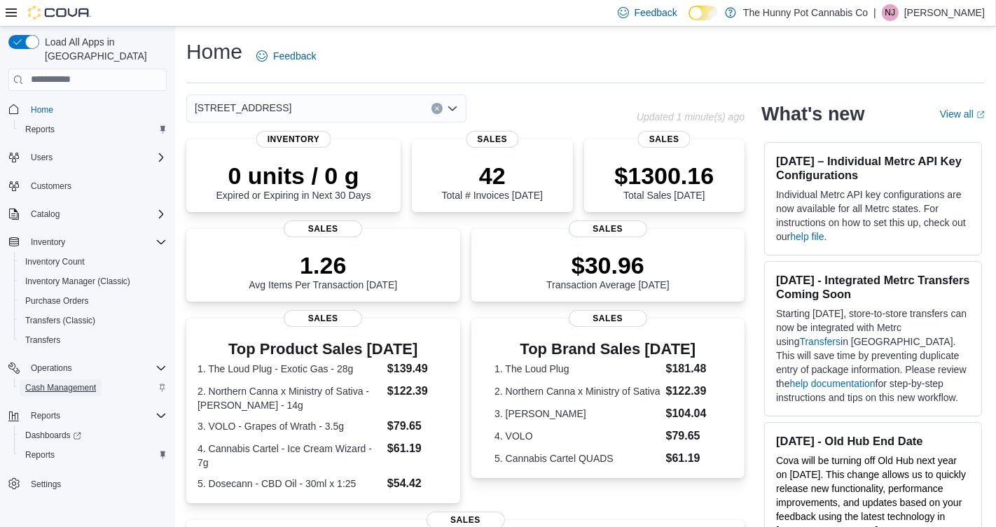
click at [92, 382] on span "Cash Management" at bounding box center [60, 387] width 71 height 11
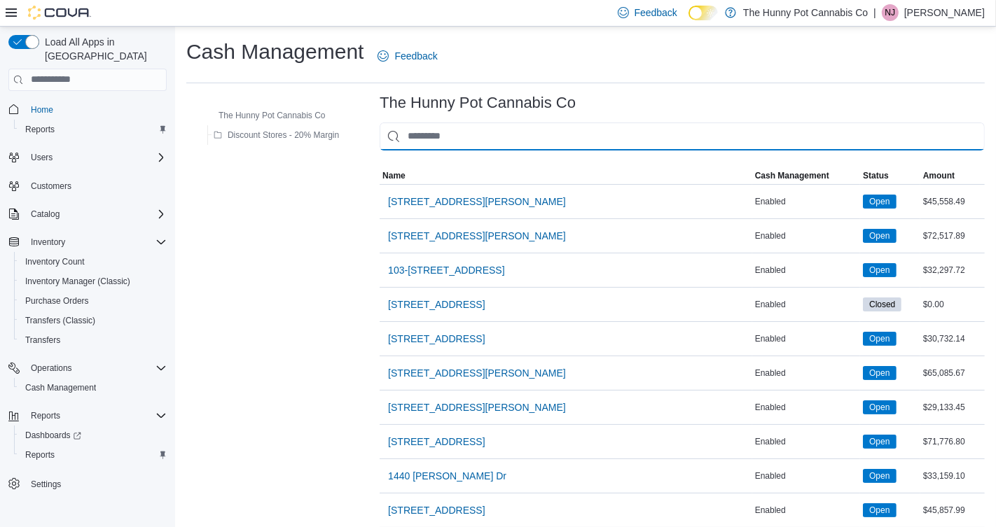
click at [517, 137] on input "This is a search bar. As you type, the results lower in the page will automatic…" at bounding box center [682, 137] width 605 height 28
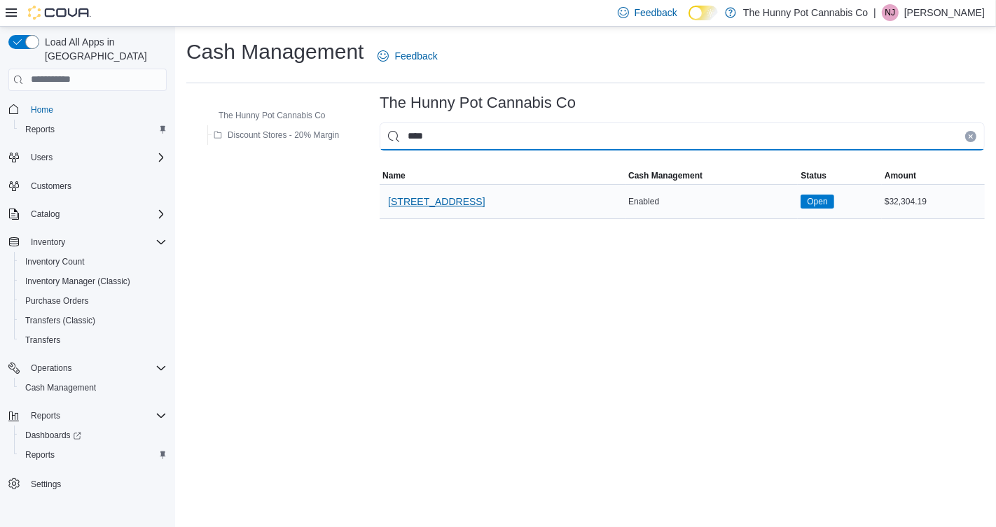
type input "****"
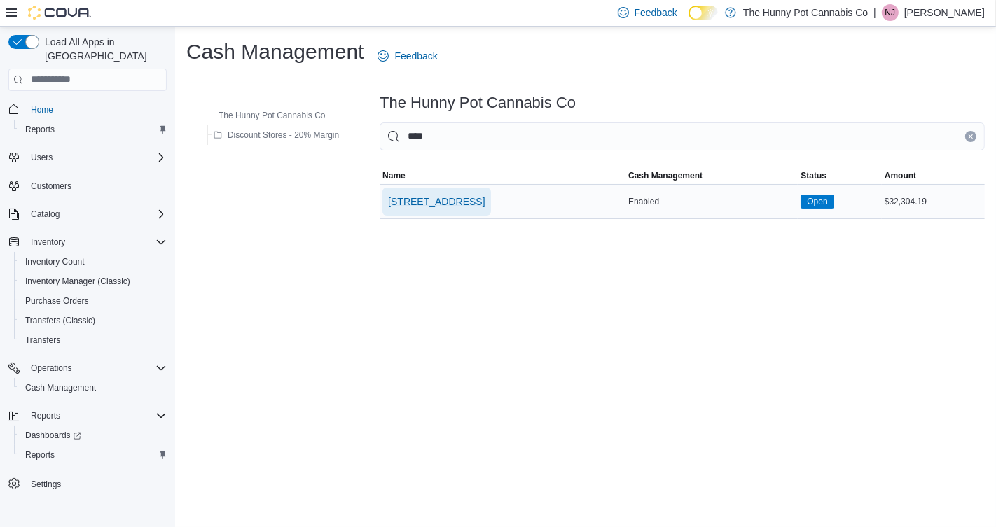
click at [417, 203] on span "[STREET_ADDRESS]" at bounding box center [436, 202] width 97 height 14
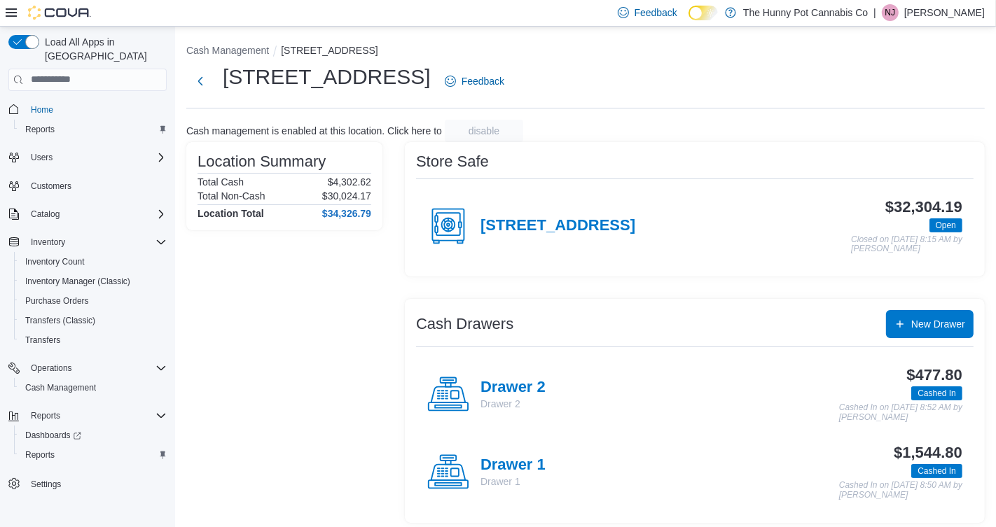
scroll to position [4, 0]
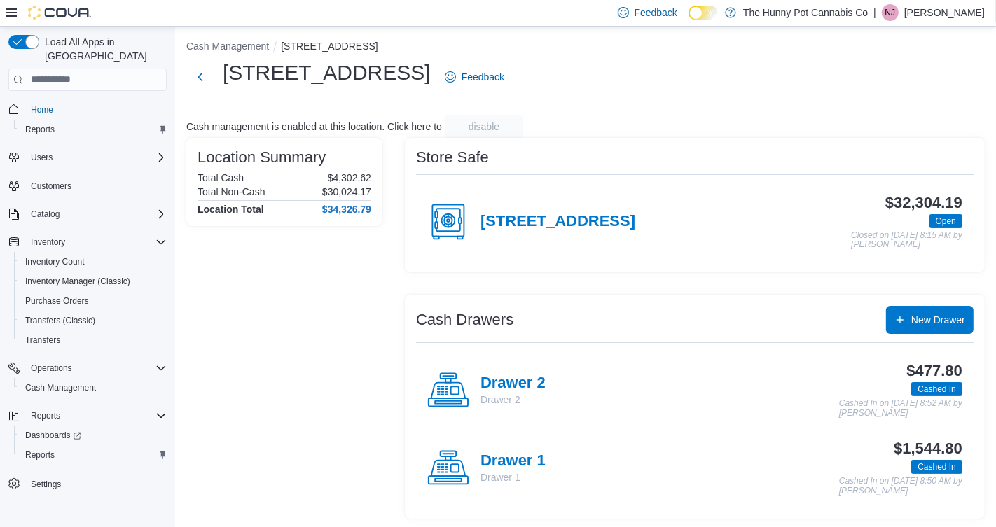
click at [503, 377] on h4 "Drawer 2" at bounding box center [512, 384] width 65 height 18
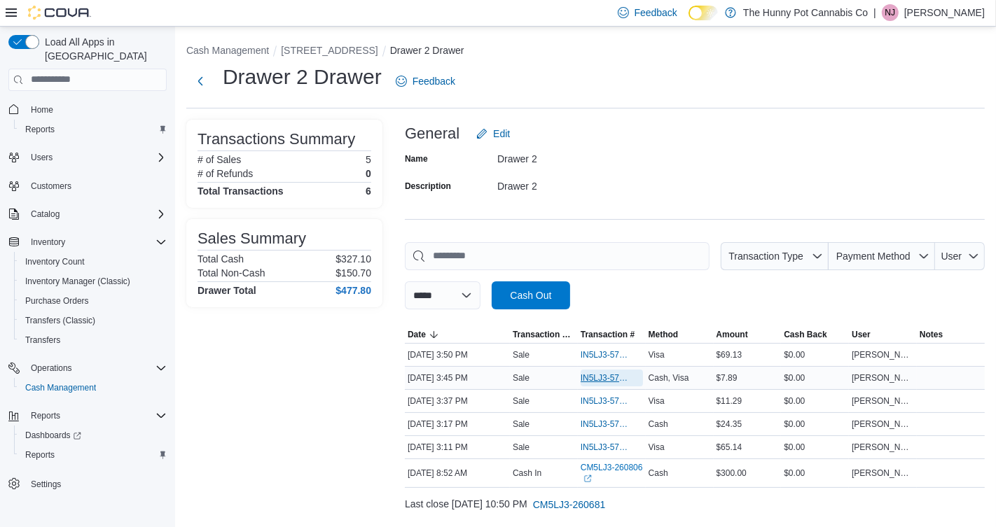
click at [593, 377] on span "IN5LJ3-5750897" at bounding box center [604, 378] width 48 height 11
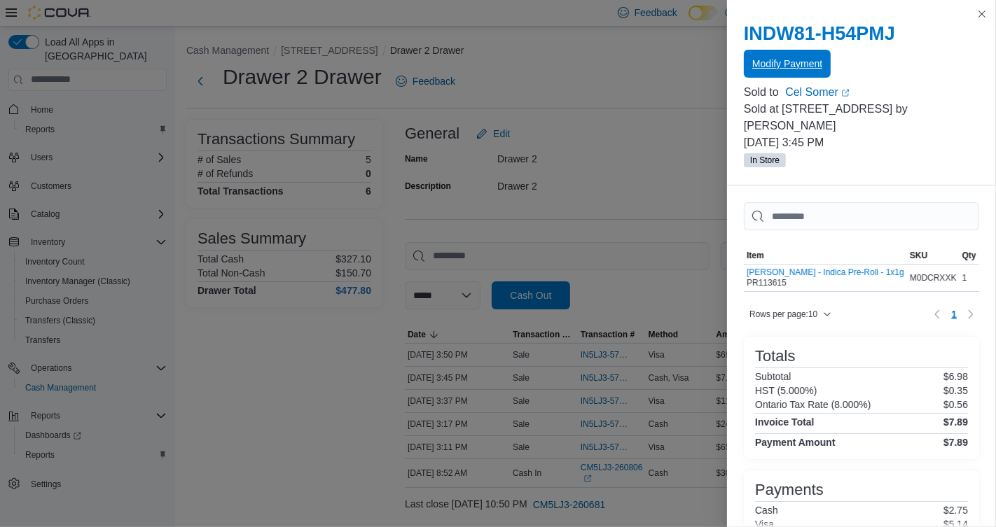
click at [798, 69] on span "Modify Payment" at bounding box center [787, 64] width 70 height 14
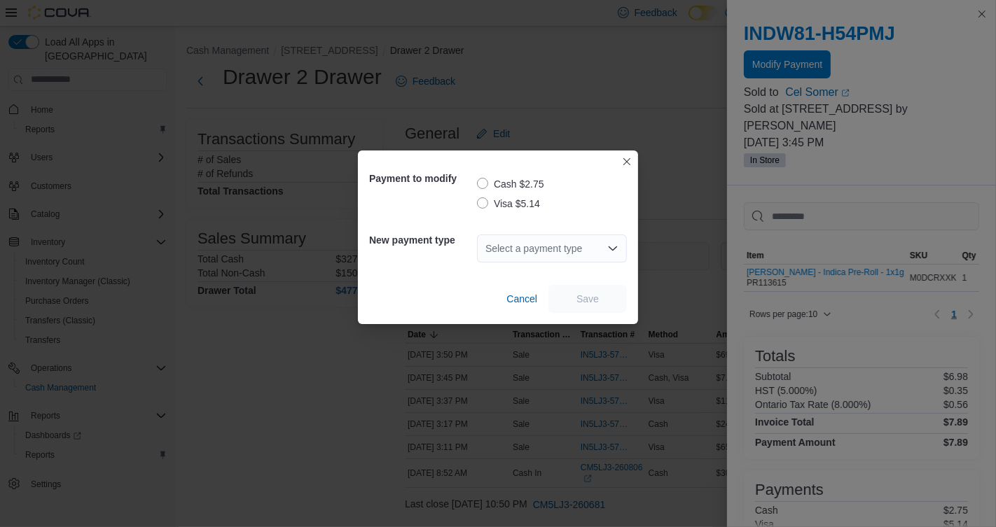
click at [485, 199] on label "Visa $5.14" at bounding box center [508, 203] width 63 height 17
click at [522, 249] on div "Select a payment type" at bounding box center [552, 249] width 150 height 28
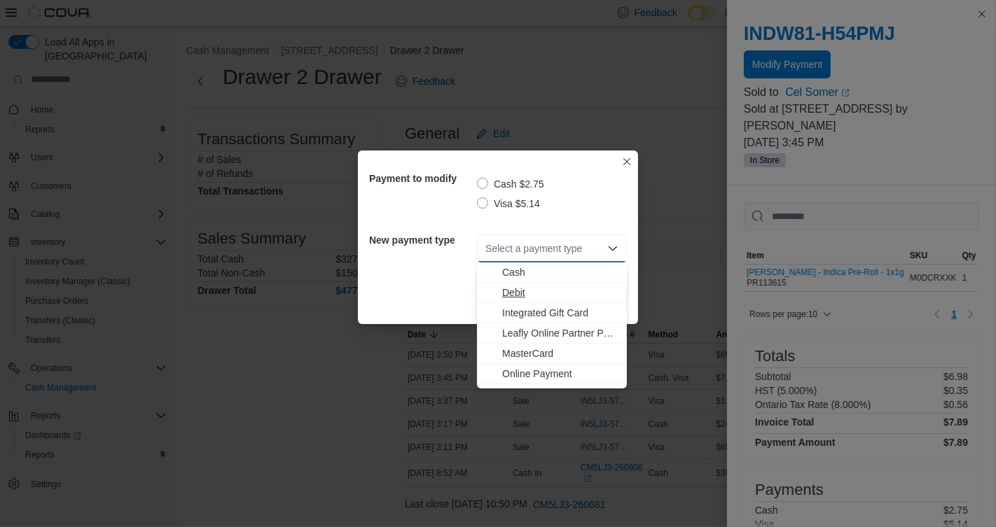
click at [513, 296] on span "Debit" at bounding box center [560, 293] width 116 height 14
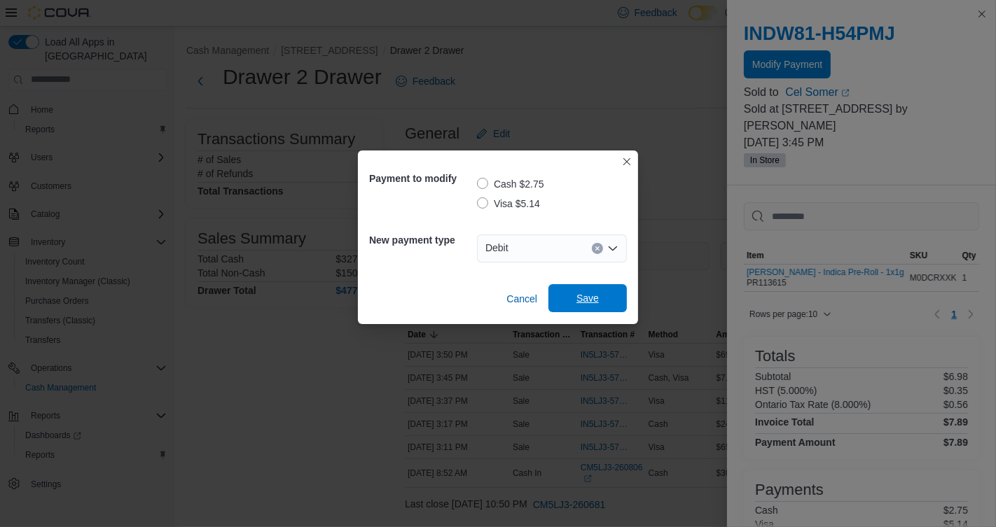
click at [585, 291] on span "Save" at bounding box center [588, 298] width 62 height 28
